Goal: Obtain resource: Obtain resource

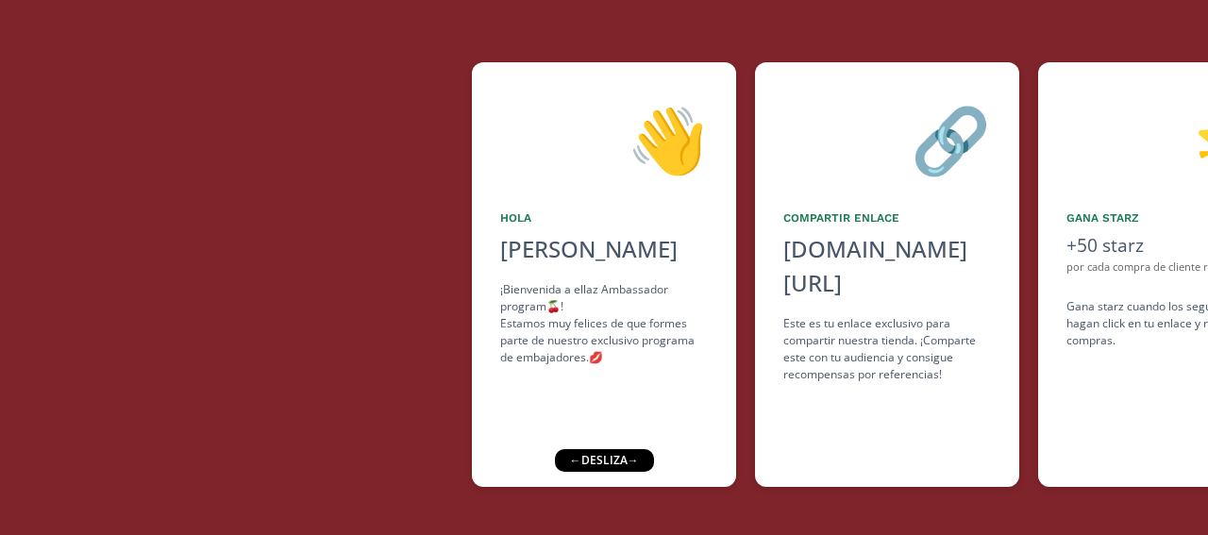
scroll to position [195, 0]
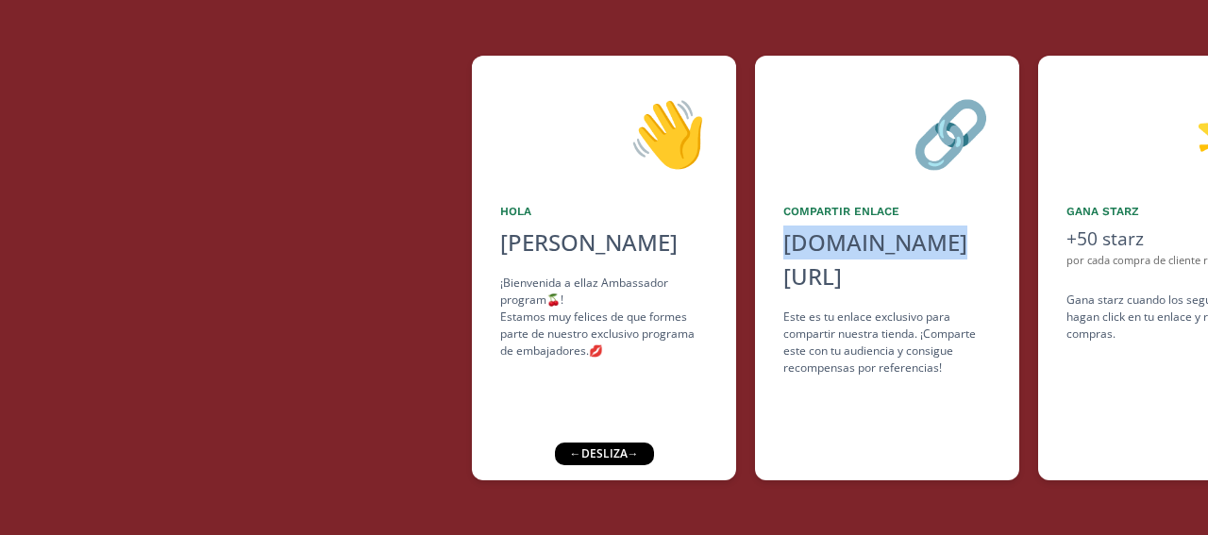
click at [872, 258] on div "[DOMAIN_NAME][URL]" at bounding box center [887, 260] width 208 height 68
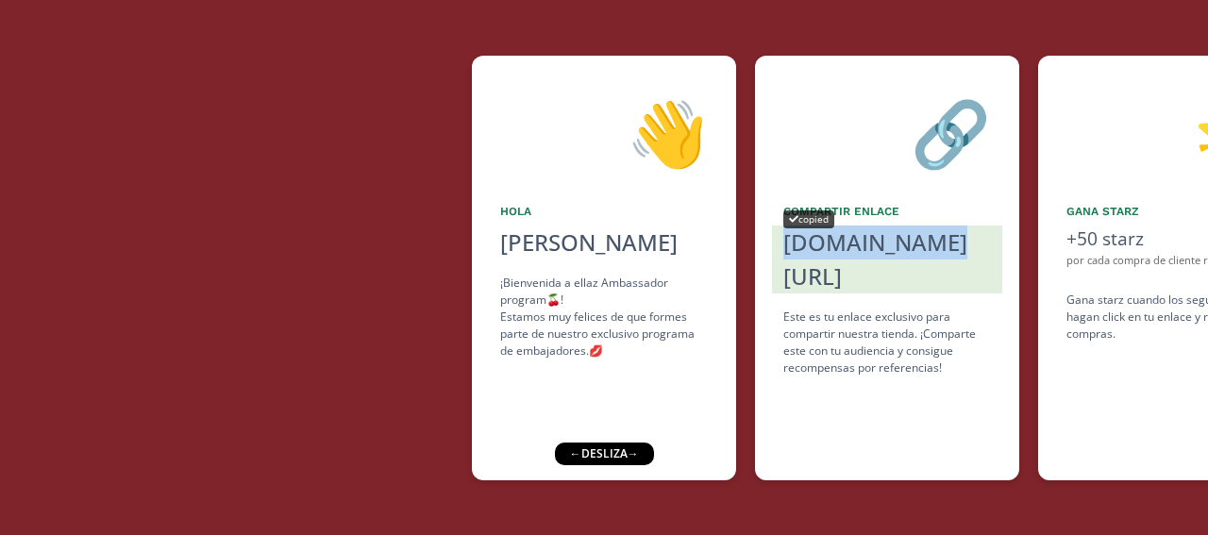
click at [825, 238] on div "[DOMAIN_NAME][URL]" at bounding box center [887, 260] width 208 height 68
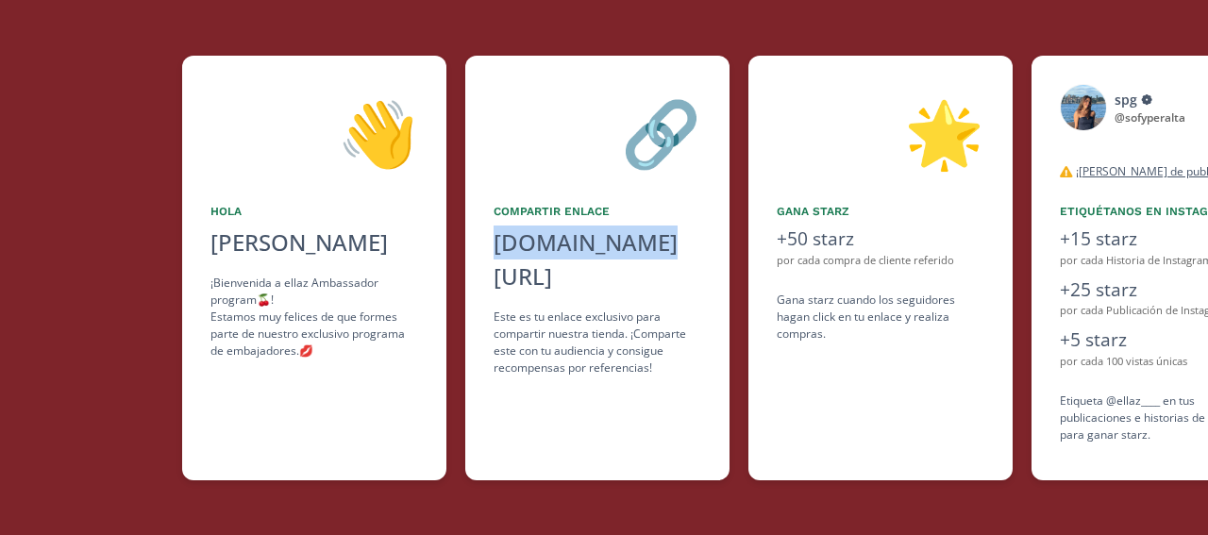
scroll to position [0, 283]
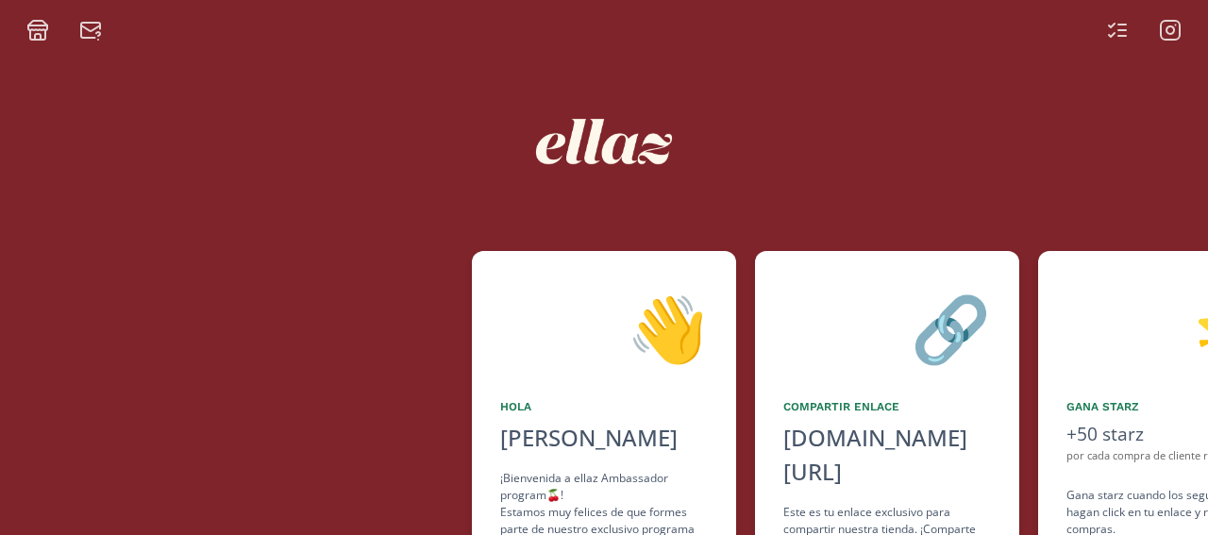
click at [293, 403] on div at bounding box center [236, 463] width 472 height 425
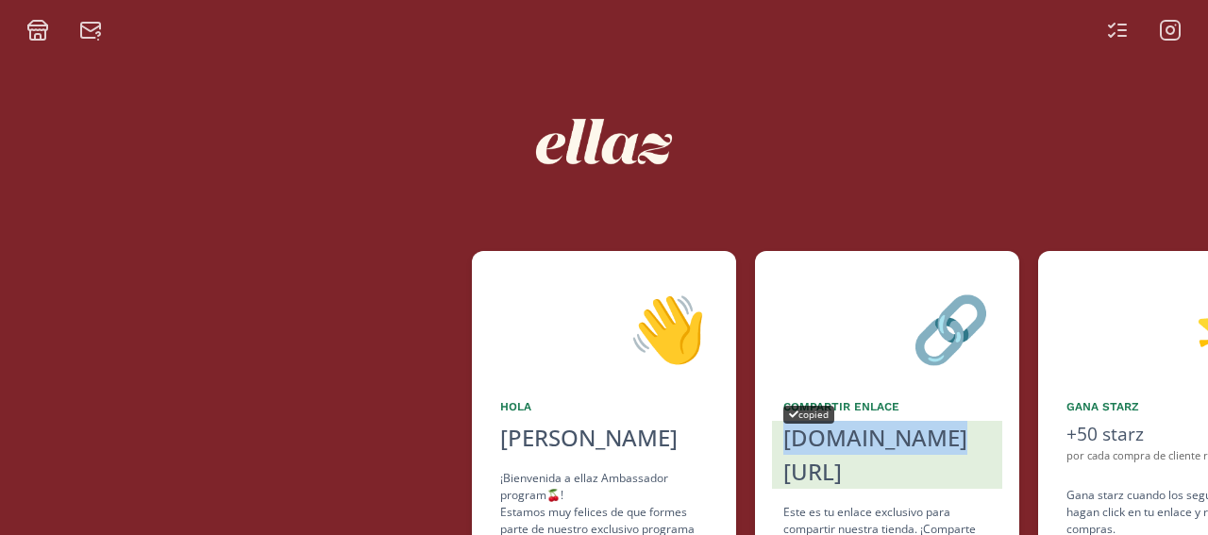
click at [825, 435] on div "[DOMAIN_NAME][URL]" at bounding box center [887, 455] width 208 height 68
copy div "[DOMAIN_NAME][URL]"
